Goal: Task Accomplishment & Management: Manage account settings

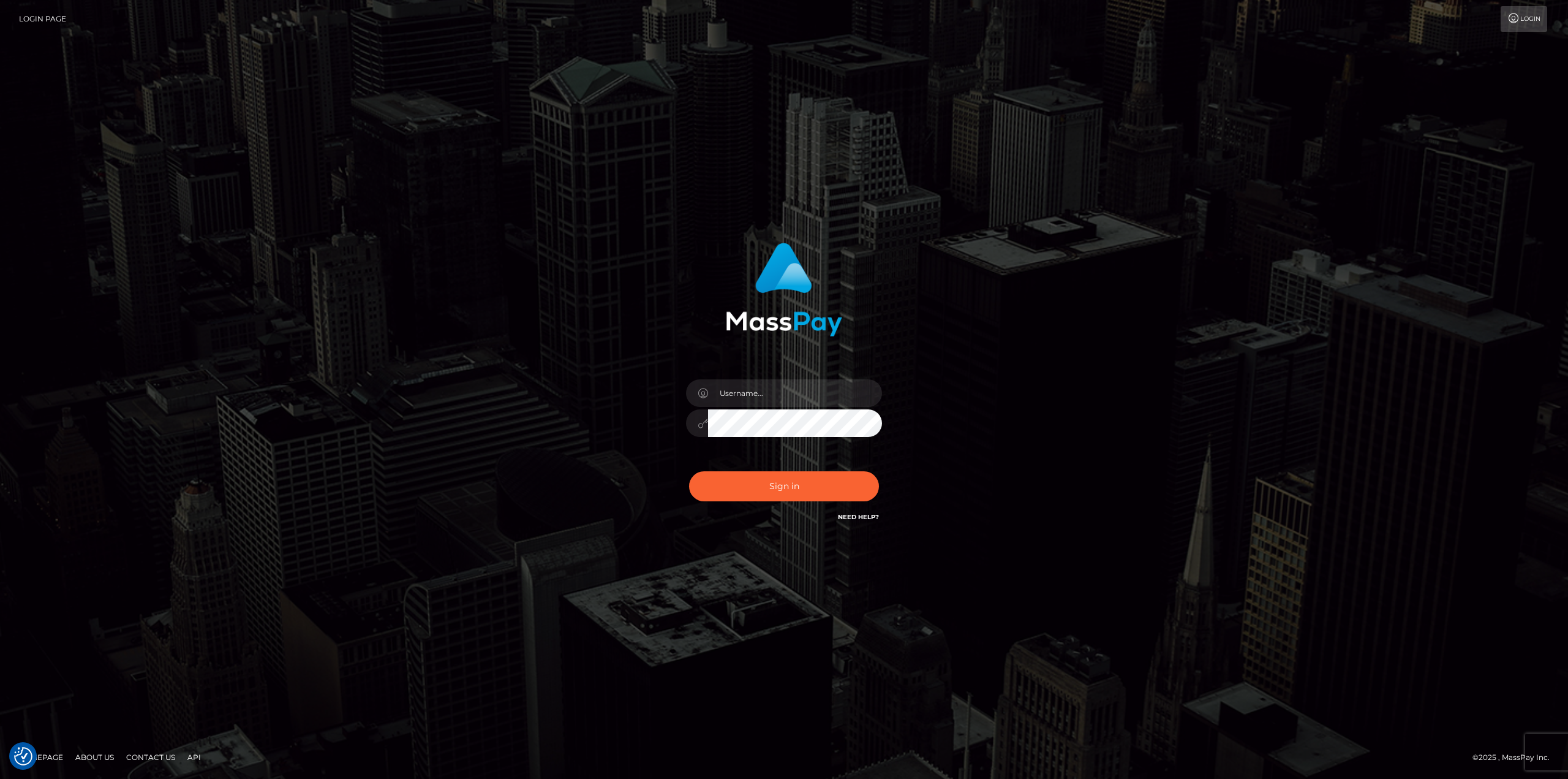
click at [745, 377] on div at bounding box center [783, 417] width 214 height 94
click at [760, 400] on input "text" at bounding box center [795, 393] width 174 height 27
type input "Ahmed"
click at [791, 485] on button "Sign in" at bounding box center [784, 486] width 190 height 30
drag, startPoint x: 735, startPoint y: 396, endPoint x: 758, endPoint y: 405, distance: 24.7
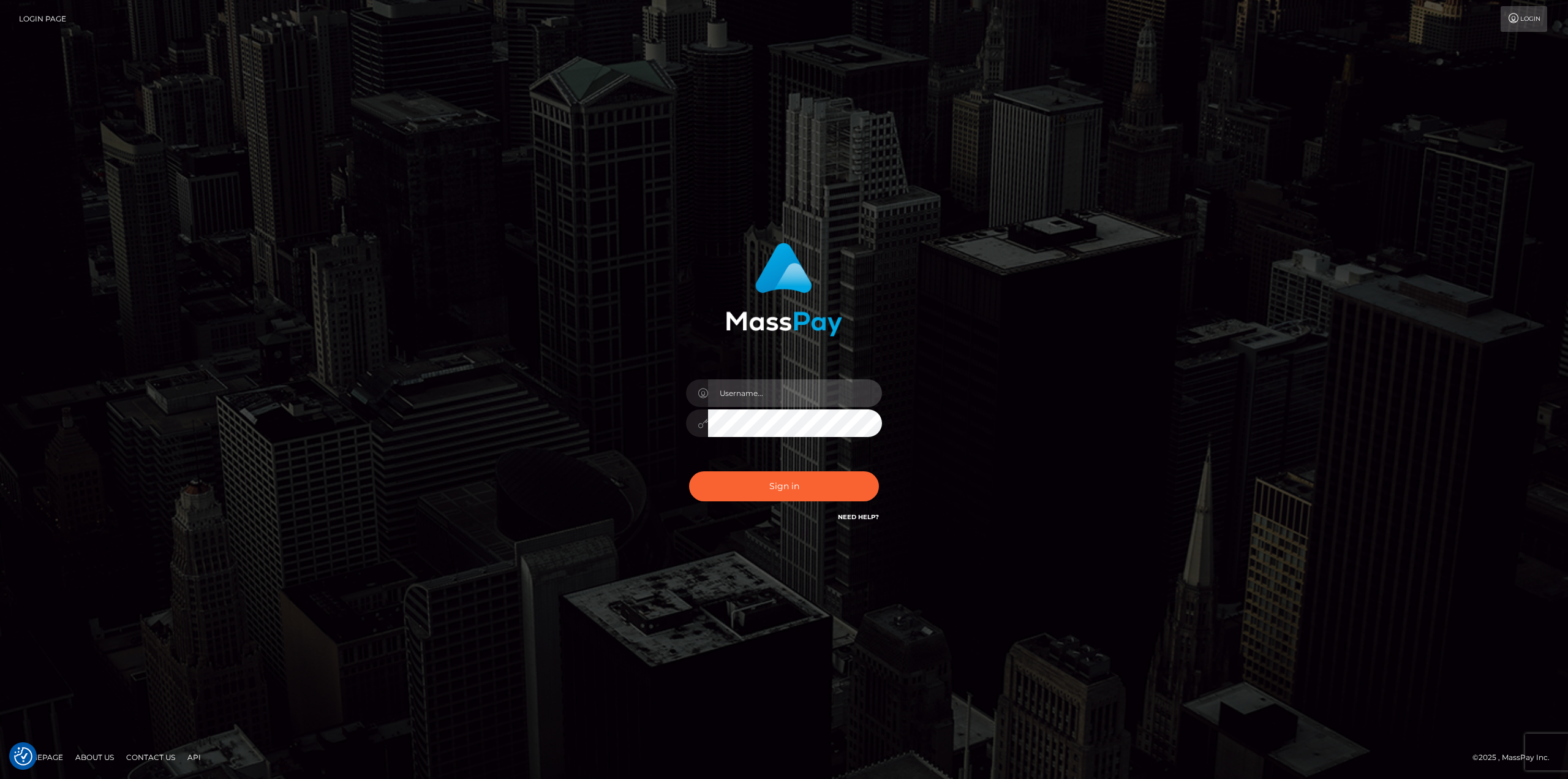
click at [735, 396] on input "text" at bounding box center [795, 393] width 174 height 27
type input "Ahmed"
click at [782, 489] on button "Sign in" at bounding box center [784, 486] width 190 height 30
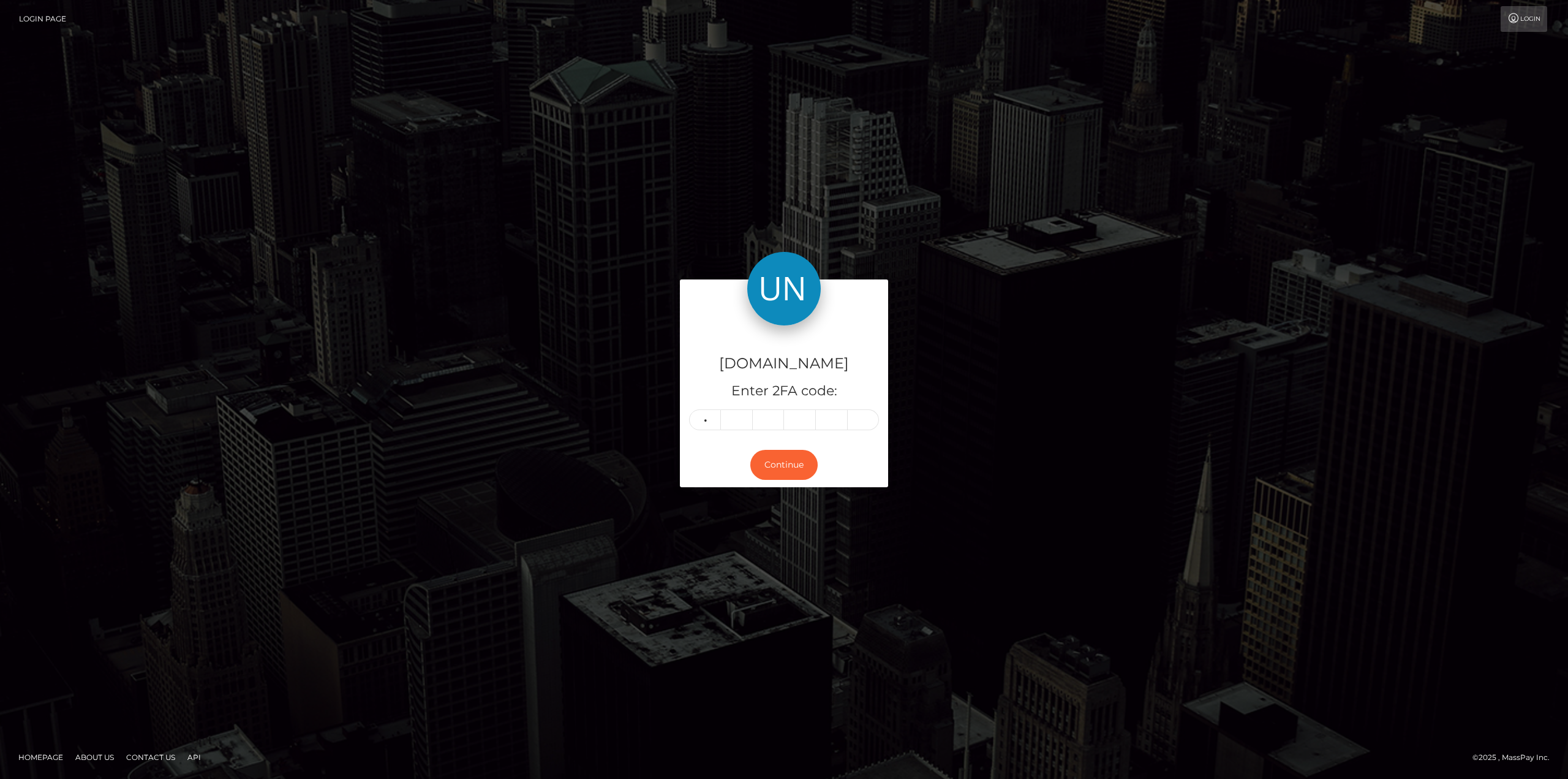
type input "6"
type input "2"
type input "7"
type input "8"
type input "1"
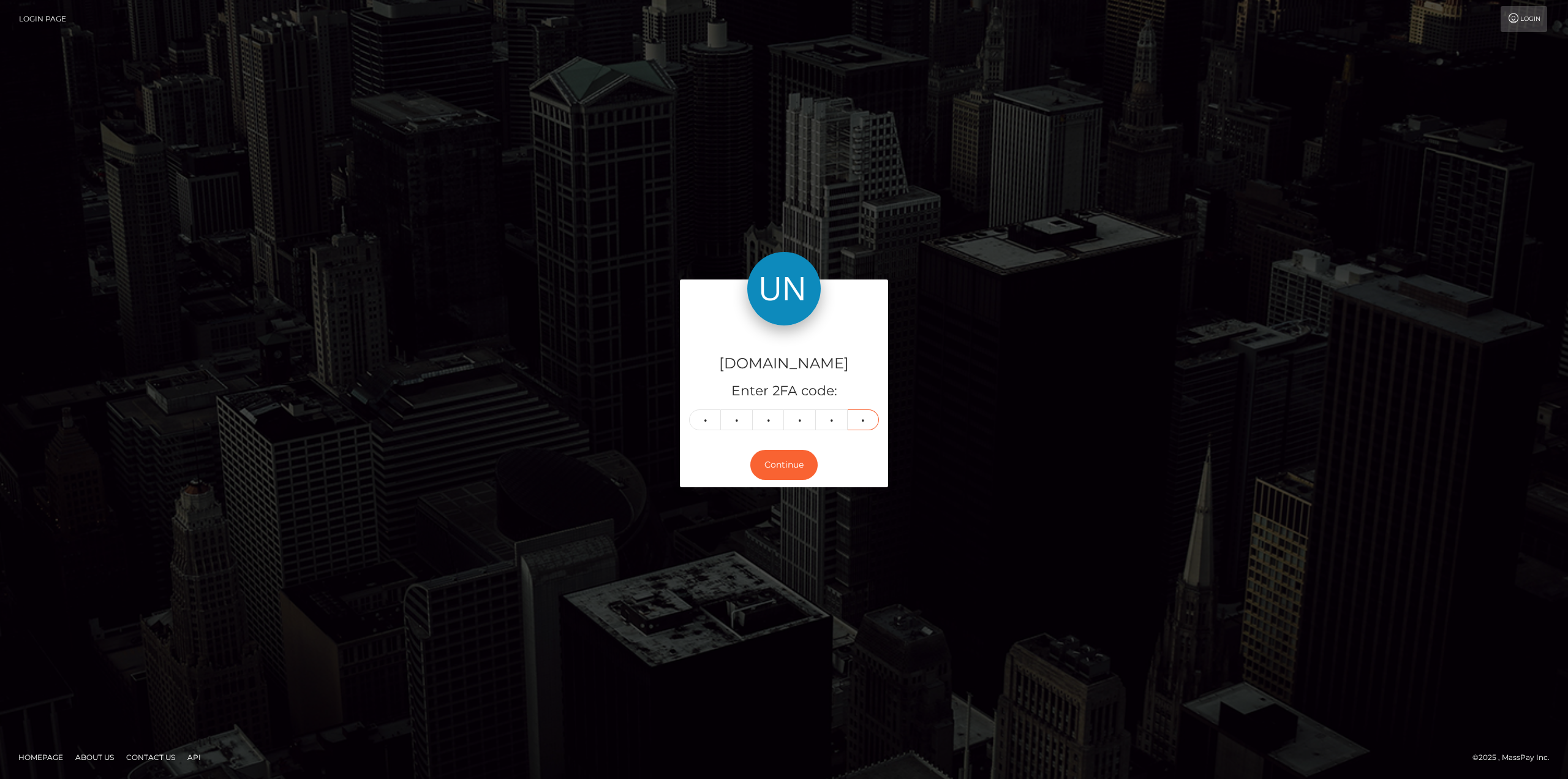
type input "3"
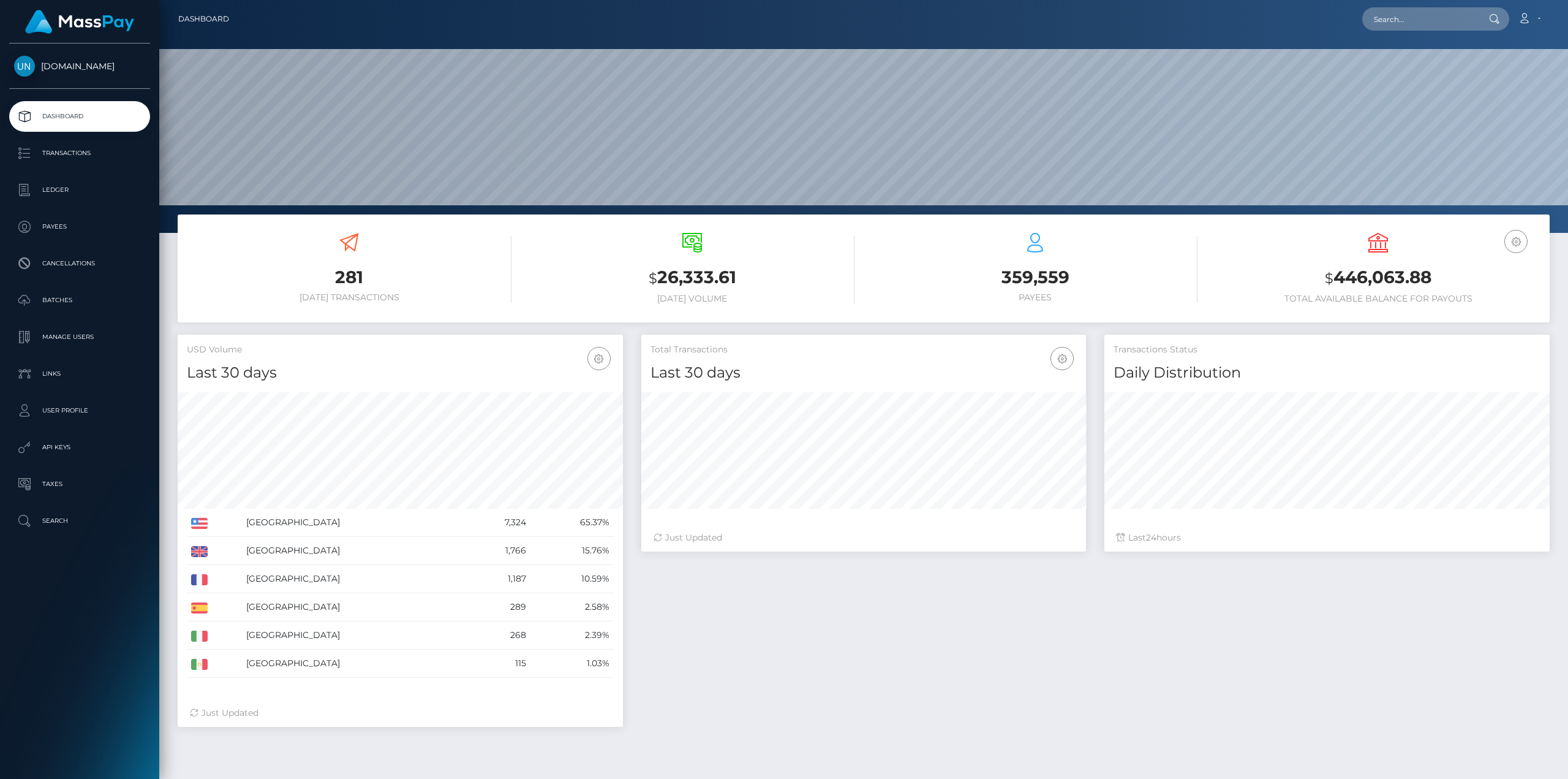
scroll to position [217, 445]
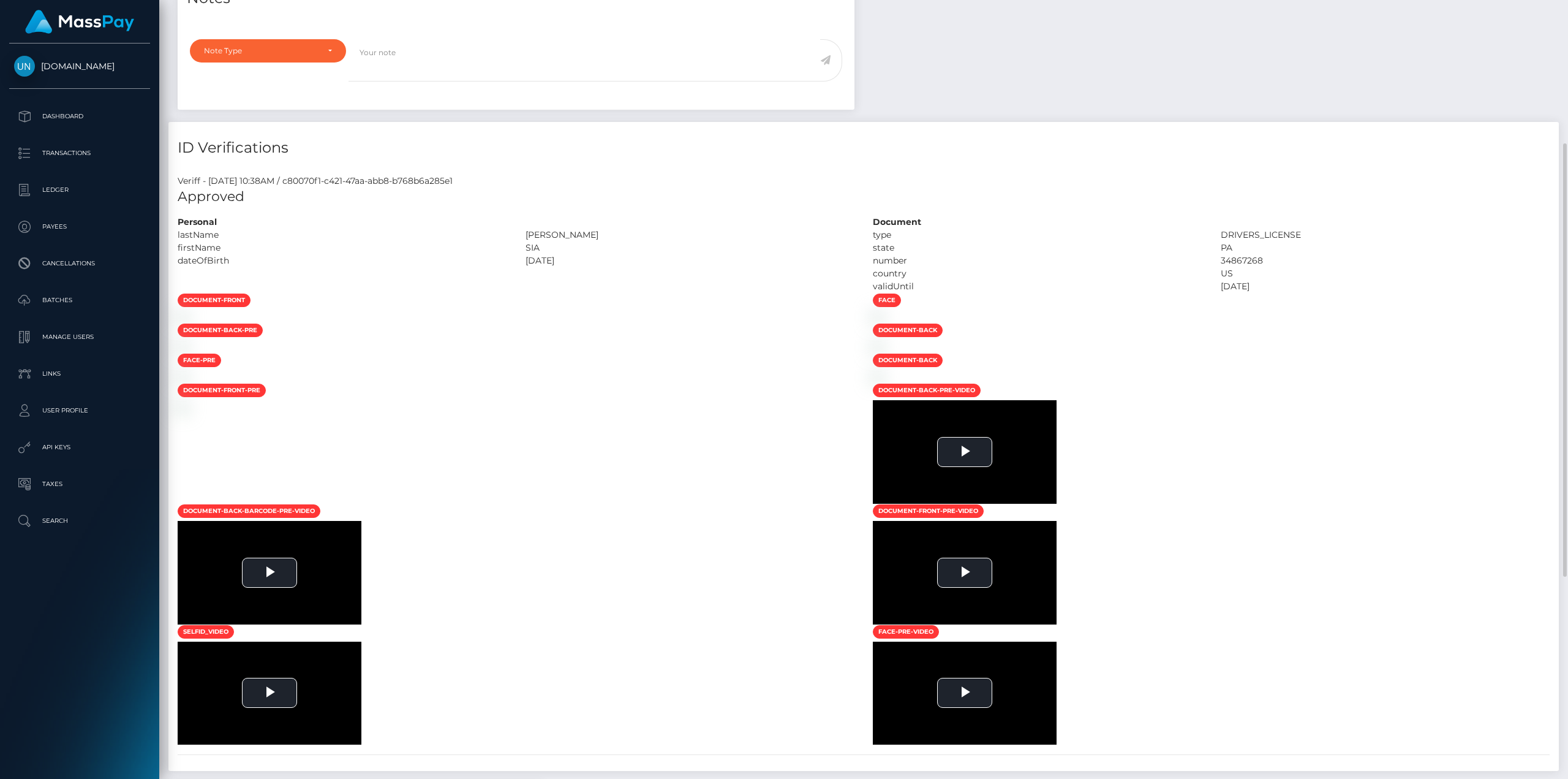
scroll to position [551, 0]
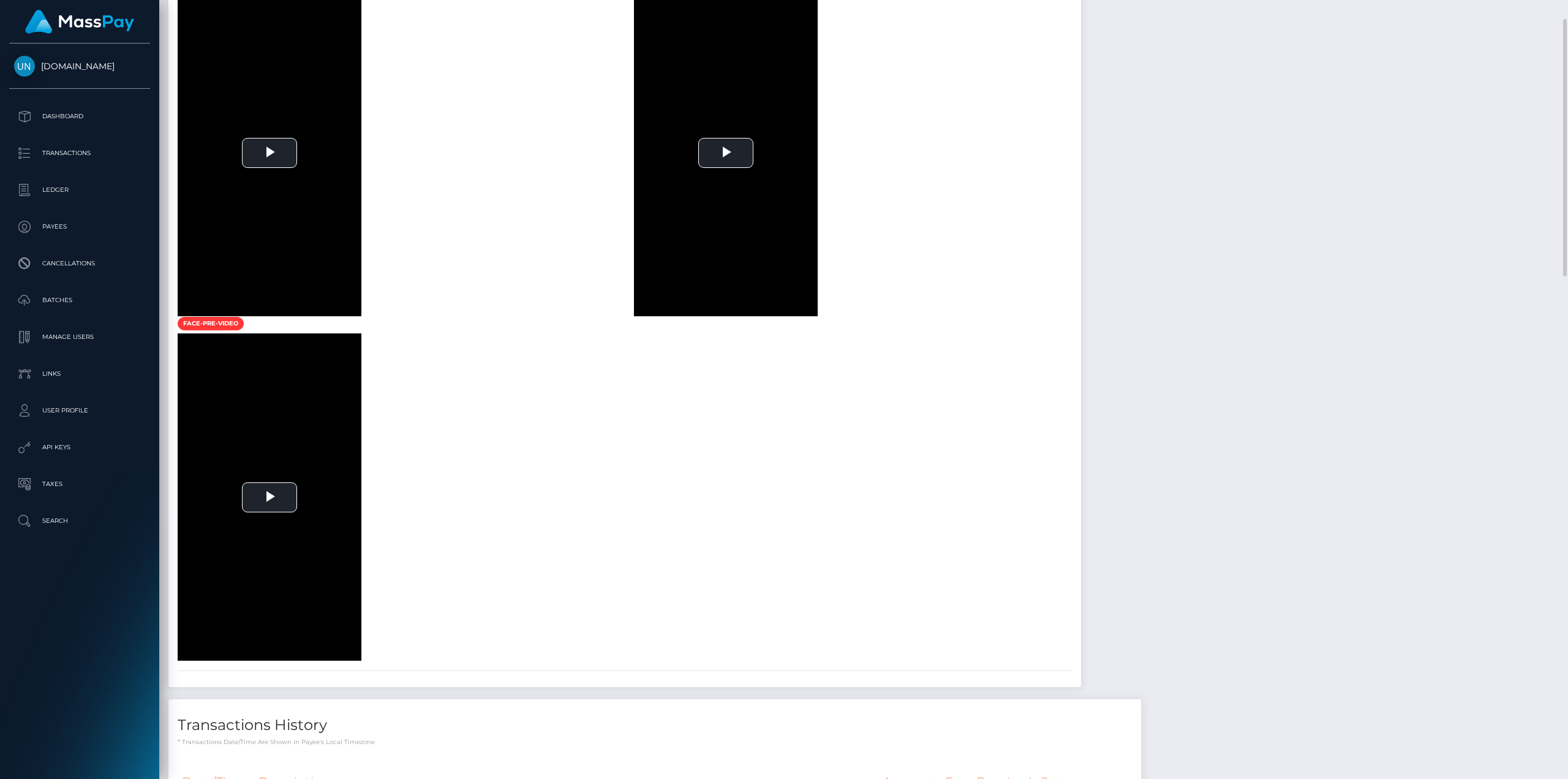
scroll to position [981, 0]
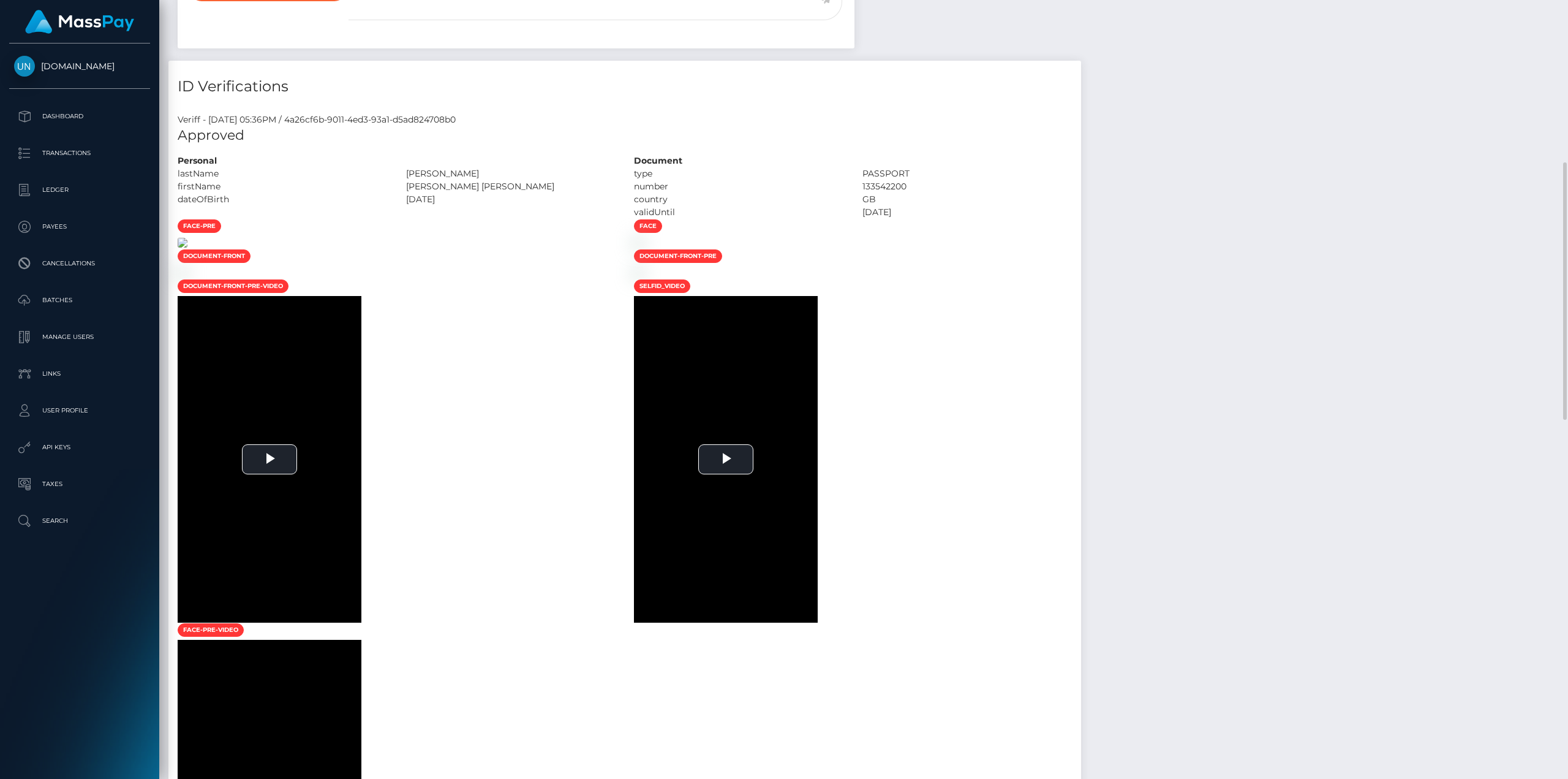
scroll to position [429, 0]
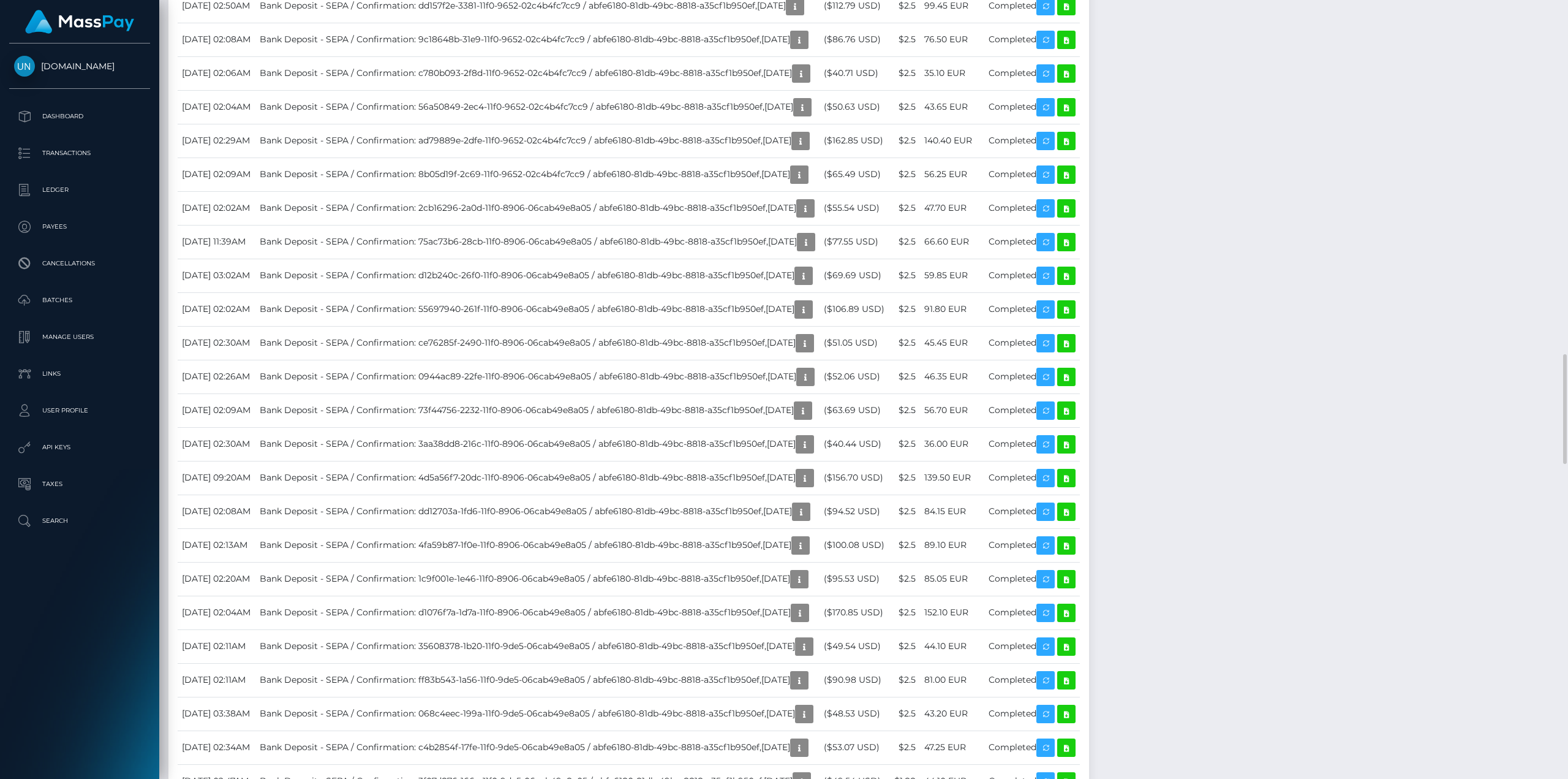
scroll to position [2390, 0]
